Goal: Participate in discussion

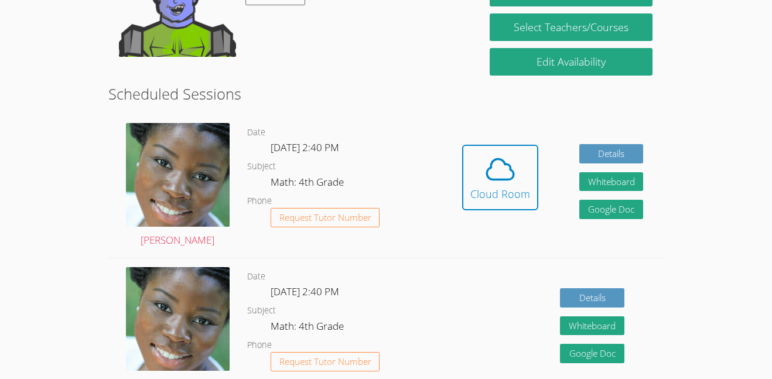
scroll to position [254, 0]
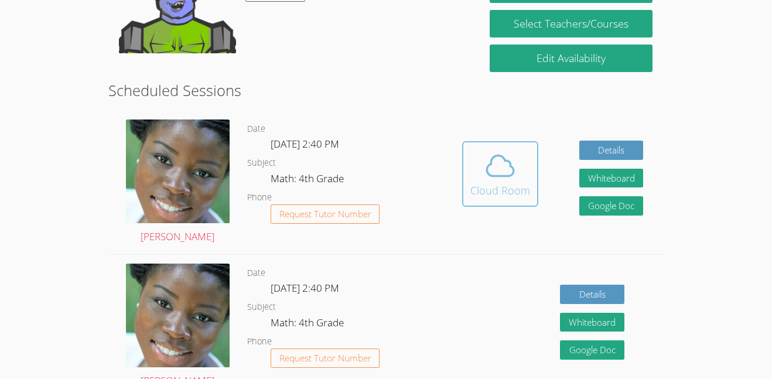
click at [521, 181] on span at bounding box center [500, 165] width 60 height 33
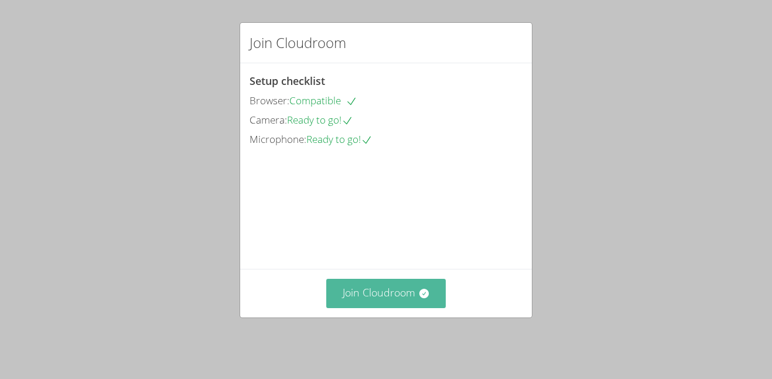
click at [386, 305] on button "Join Cloudroom" at bounding box center [386, 293] width 120 height 29
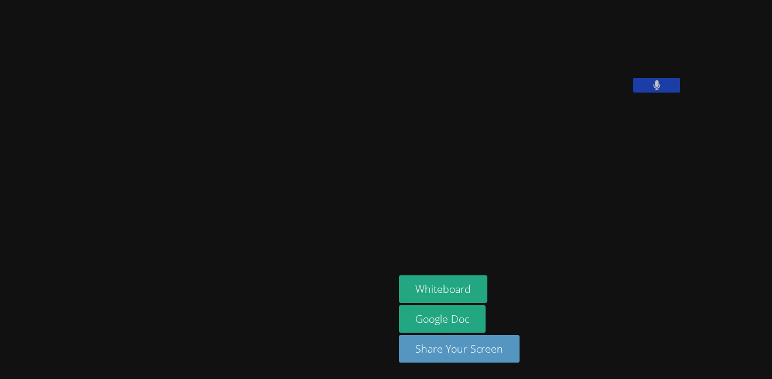
click at [633, 93] on button at bounding box center [656, 85] width 47 height 15
click at [651, 90] on icon at bounding box center [657, 85] width 12 height 10
click at [633, 93] on button at bounding box center [656, 85] width 47 height 15
click at [651, 90] on icon at bounding box center [657, 85] width 12 height 10
click at [633, 93] on button at bounding box center [656, 85] width 47 height 15
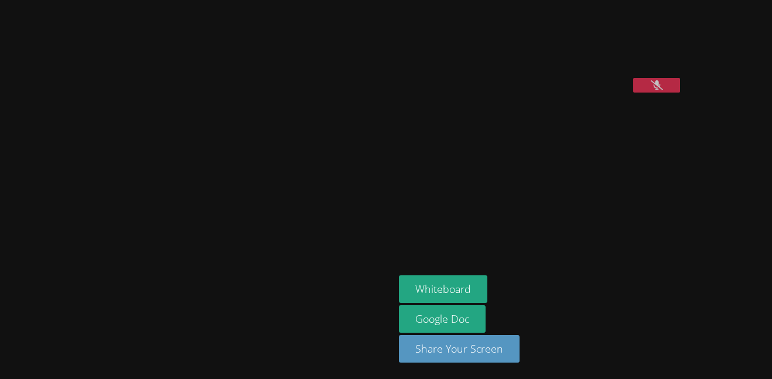
click at [651, 90] on icon at bounding box center [657, 85] width 12 height 10
click at [633, 93] on button at bounding box center [656, 85] width 47 height 15
click at [651, 90] on icon at bounding box center [657, 85] width 12 height 10
click at [633, 93] on button at bounding box center [656, 85] width 47 height 15
click at [651, 90] on icon at bounding box center [657, 85] width 12 height 10
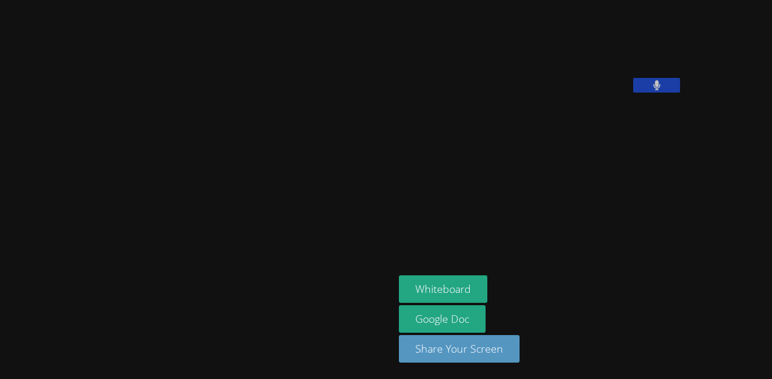
click at [633, 93] on button at bounding box center [656, 85] width 47 height 15
click at [651, 90] on icon at bounding box center [657, 85] width 12 height 10
click at [633, 93] on button at bounding box center [656, 85] width 47 height 15
click at [651, 90] on icon at bounding box center [657, 85] width 12 height 10
click at [633, 93] on button at bounding box center [656, 85] width 47 height 15
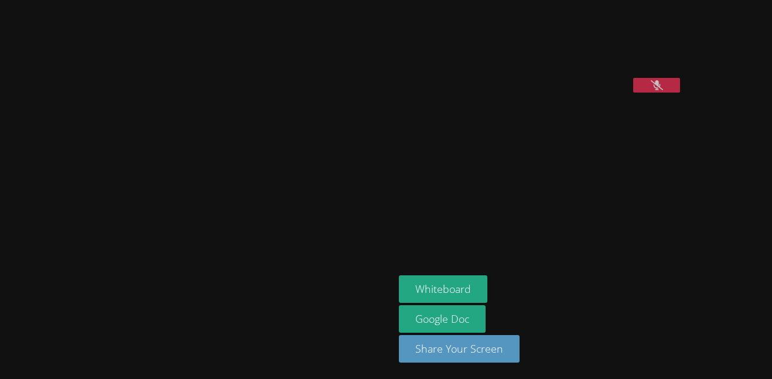
click at [633, 93] on button at bounding box center [656, 85] width 47 height 15
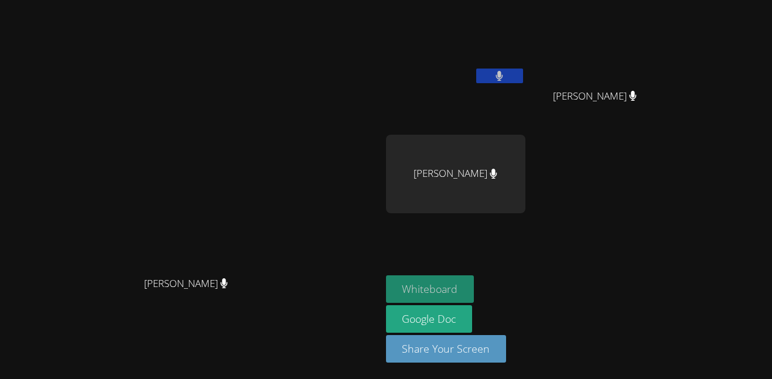
click at [475, 294] on button "Whiteboard" at bounding box center [430, 289] width 88 height 28
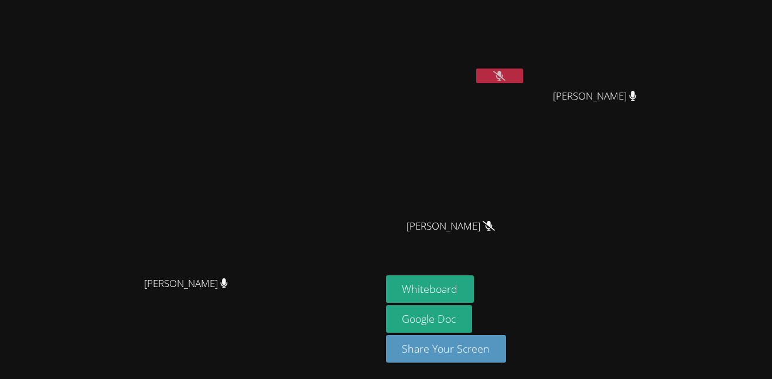
click at [523, 80] on button at bounding box center [499, 76] width 47 height 15
click at [503, 75] on icon at bounding box center [500, 76] width 8 height 10
click at [523, 69] on button at bounding box center [499, 76] width 47 height 15
click at [523, 79] on button at bounding box center [499, 76] width 47 height 15
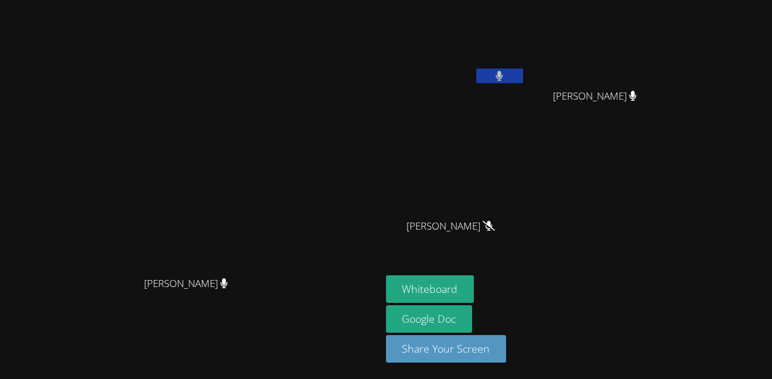
click at [523, 73] on button at bounding box center [499, 76] width 47 height 15
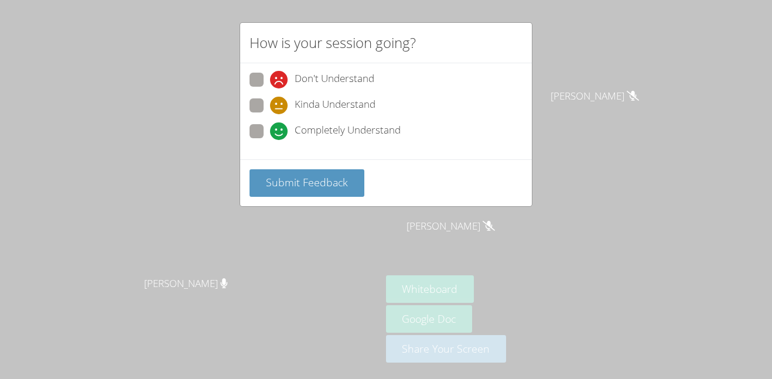
click at [282, 132] on icon at bounding box center [279, 131] width 18 height 18
click at [280, 132] on input "Completely Understand" at bounding box center [275, 129] width 10 height 10
radio input "true"
click at [301, 180] on span "Submit Feedback" at bounding box center [307, 182] width 82 height 14
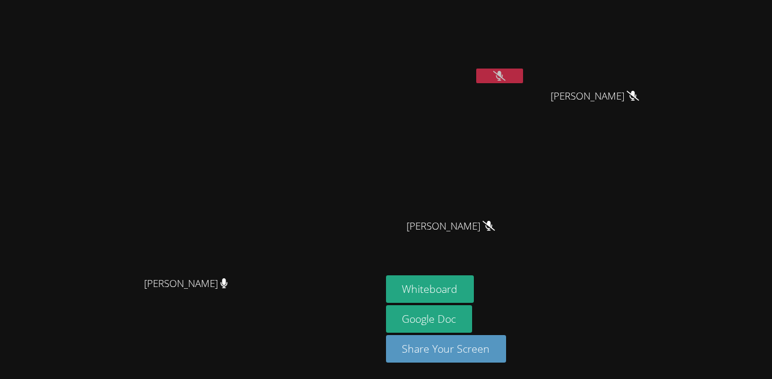
click at [523, 74] on button at bounding box center [499, 76] width 47 height 15
click at [506, 72] on icon at bounding box center [499, 76] width 12 height 10
click at [523, 72] on button at bounding box center [499, 76] width 47 height 15
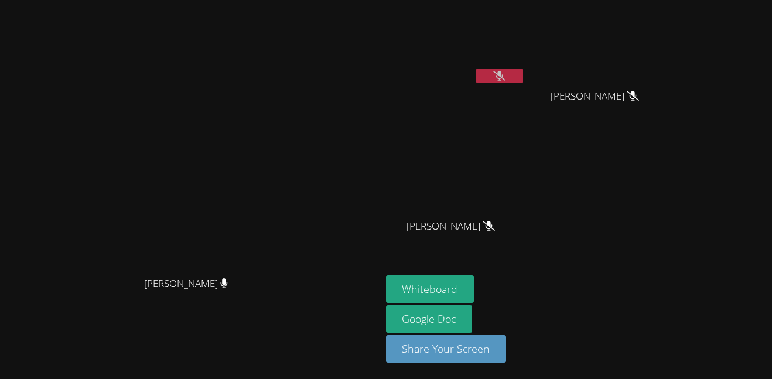
click at [506, 80] on icon at bounding box center [499, 76] width 12 height 10
